Goal: Go to known website: Access a specific website the user already knows

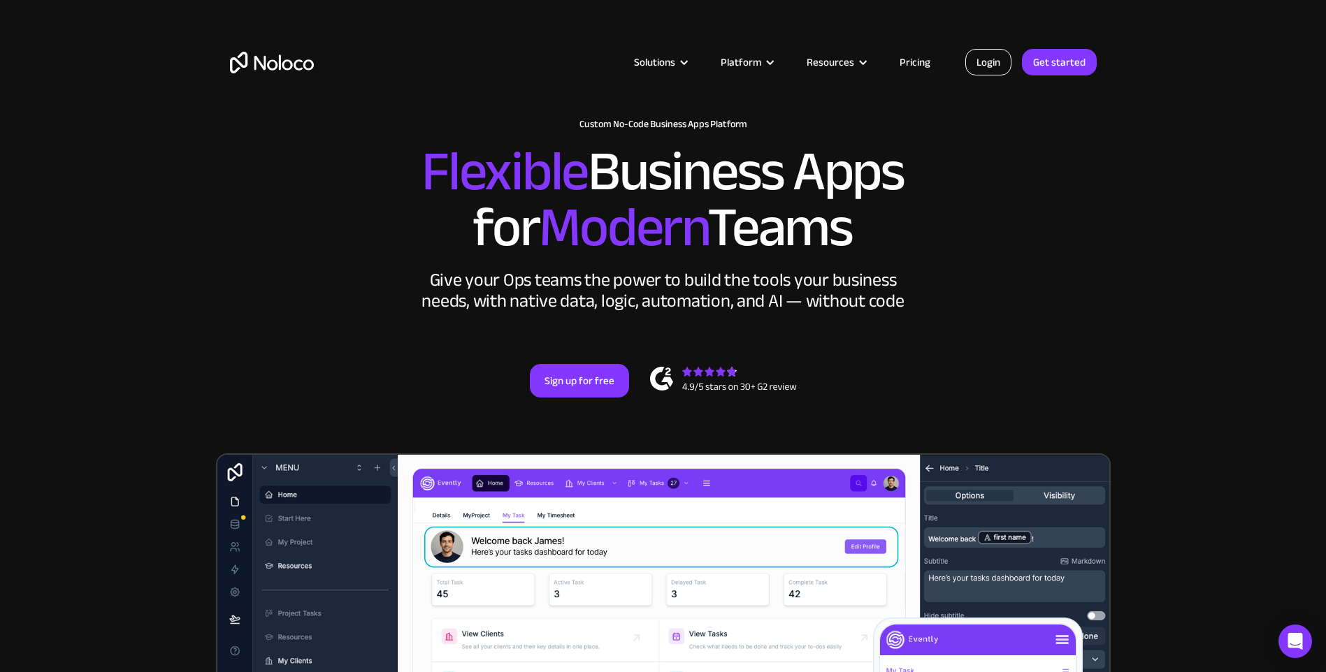
click at [981, 62] on link "Login" at bounding box center [988, 62] width 46 height 27
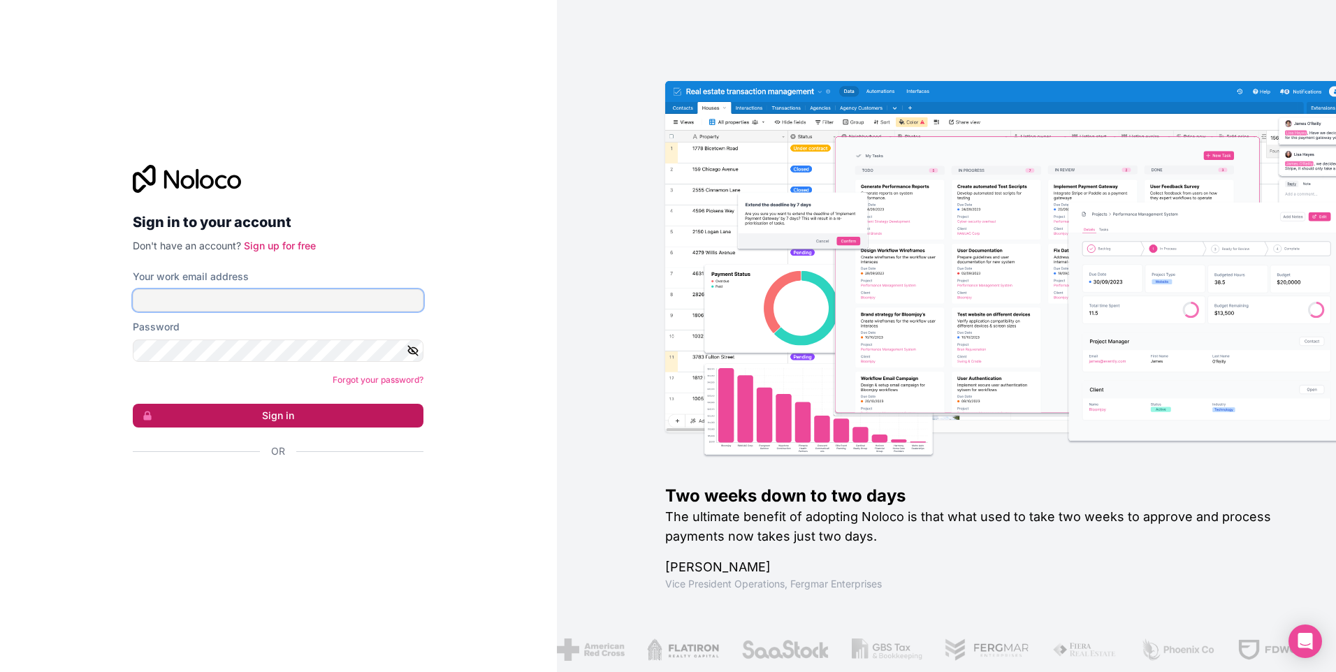
type input "tubeesfoodsinc@gmail.com"
click at [261, 414] on button "Sign in" at bounding box center [278, 416] width 291 height 24
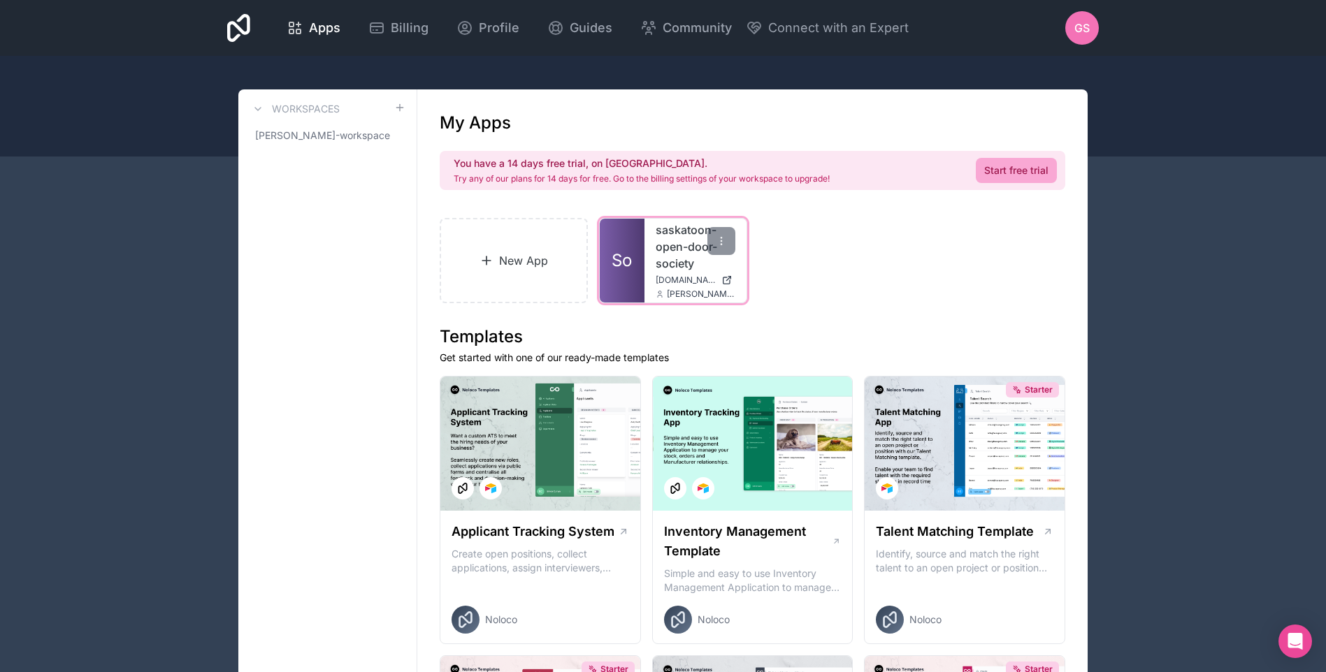
click at [642, 258] on link "So" at bounding box center [622, 261] width 45 height 84
